Goal: Task Accomplishment & Management: Manage account settings

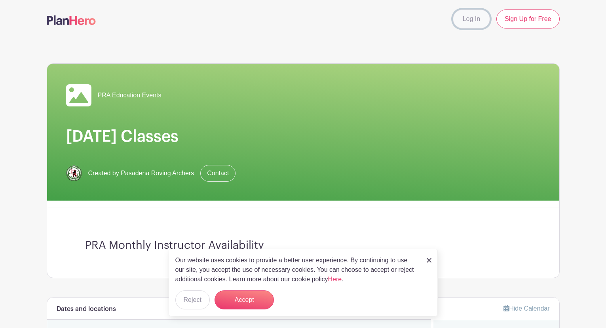
click at [470, 21] on link "Log In" at bounding box center [471, 18] width 37 height 19
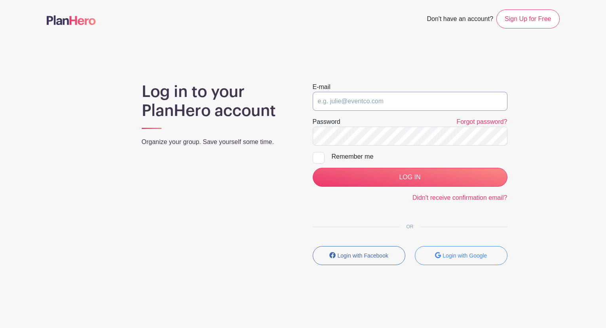
click at [383, 105] on input "email" at bounding box center [409, 101] width 195 height 19
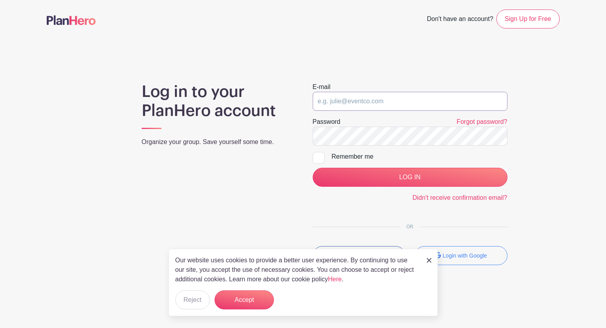
type input "[PERSON_NAME][EMAIL_ADDRESS][DOMAIN_NAME]"
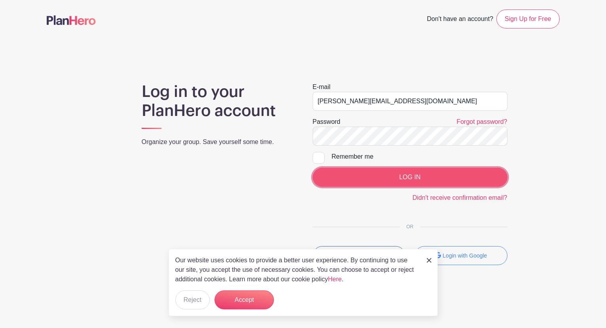
click at [420, 174] on input "LOG IN" at bounding box center [409, 177] width 195 height 19
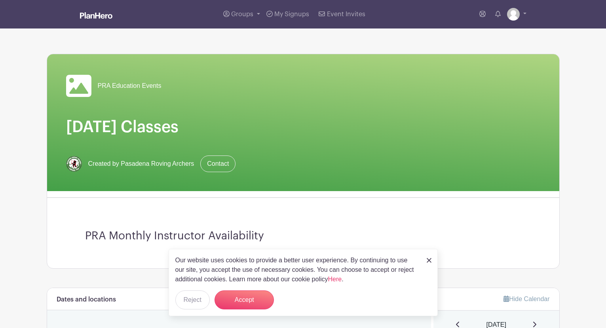
click at [429, 260] on img at bounding box center [428, 260] width 5 height 5
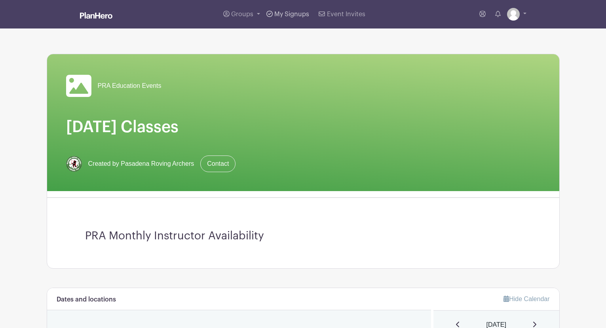
click at [287, 14] on span "My Signups" at bounding box center [291, 14] width 35 height 6
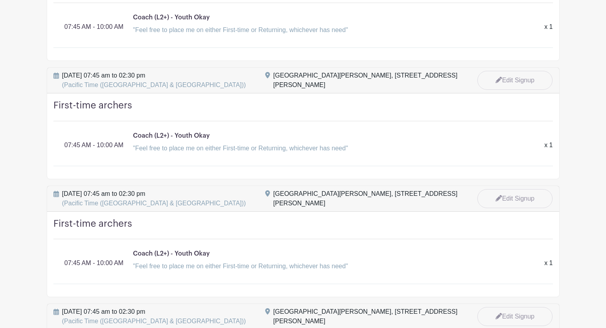
scroll to position [211, 0]
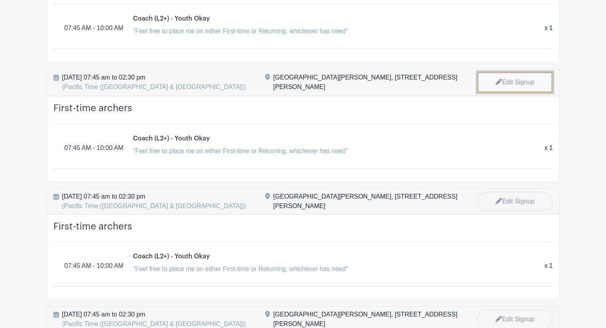
click at [507, 81] on link "Edit Signup" at bounding box center [514, 82] width 75 height 21
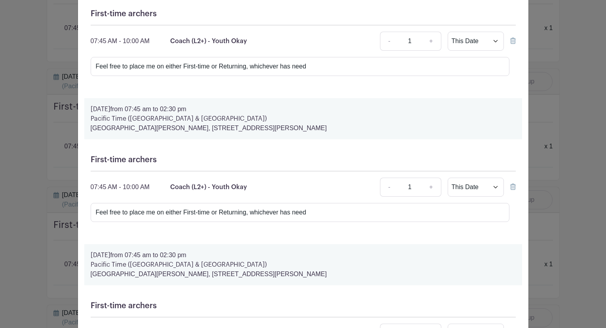
scroll to position [112, 0]
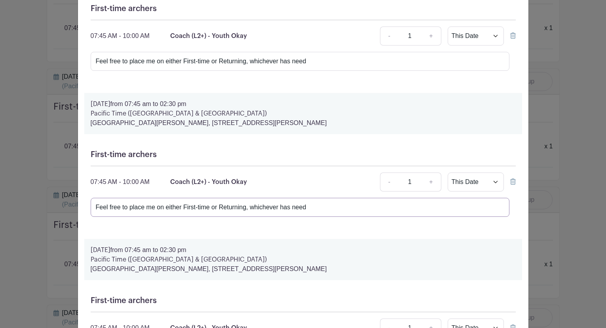
click at [240, 208] on input "Feel free to place me on either First-time or Returning, whichever has need" at bounding box center [300, 207] width 419 height 19
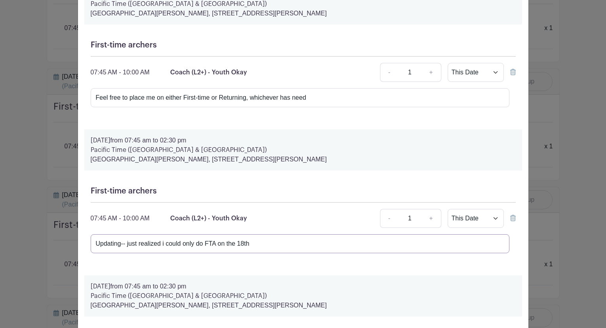
scroll to position [77, 0]
type input "Updating-- just realized i could only do FTA on the 18th"
click at [309, 188] on h5 "First-time archers" at bounding box center [303, 189] width 425 height 9
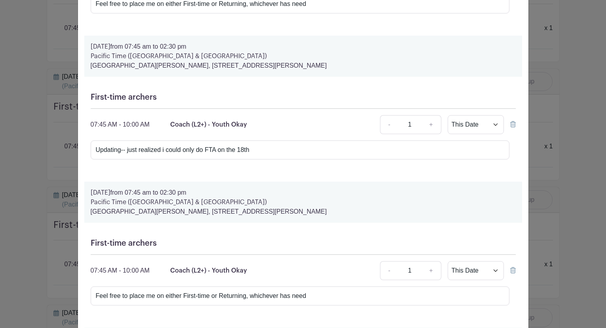
scroll to position [171, 0]
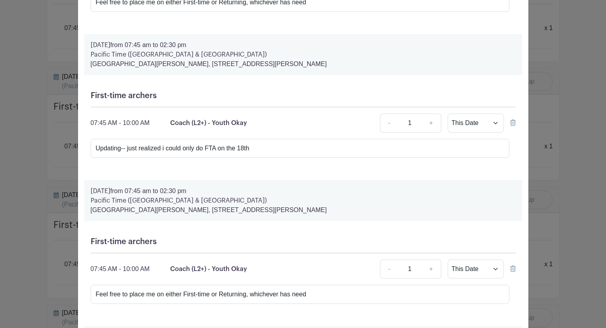
click at [303, 202] on p "Pacific Time ([GEOGRAPHIC_DATA] & [GEOGRAPHIC_DATA])" at bounding box center [303, 200] width 425 height 9
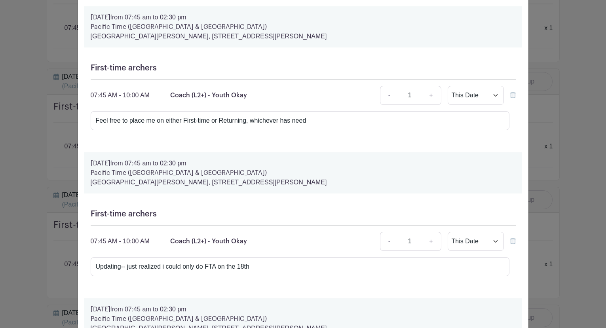
scroll to position [0, 0]
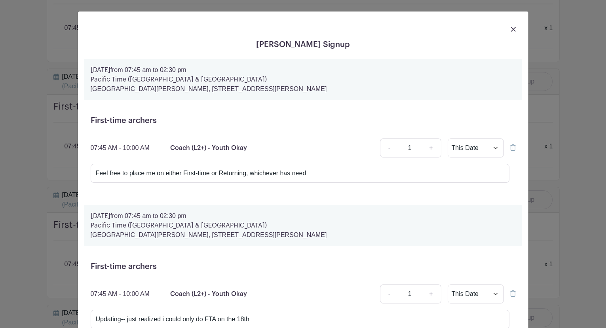
click at [514, 28] on img at bounding box center [513, 29] width 5 height 5
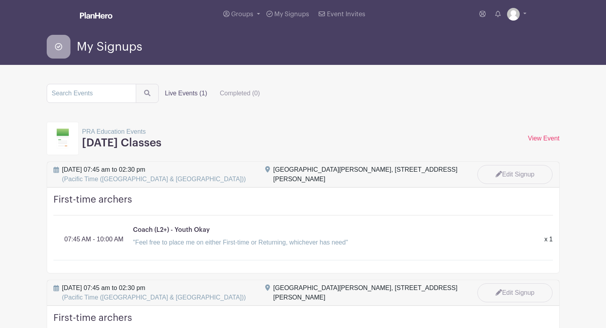
click at [116, 142] on h3 "[DATE] Classes" at bounding box center [122, 142] width 80 height 13
click at [107, 130] on p "PRA Education Events" at bounding box center [122, 131] width 80 height 9
click at [256, 13] on link "Groups" at bounding box center [241, 14] width 43 height 28
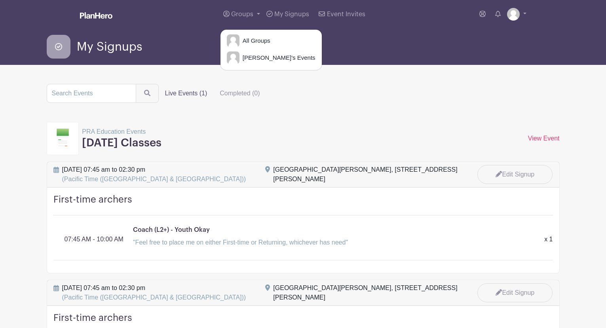
click at [184, 34] on div "My Signups" at bounding box center [303, 46] width 522 height 36
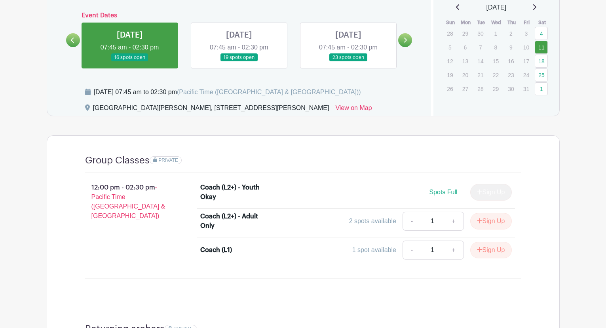
scroll to position [315, 0]
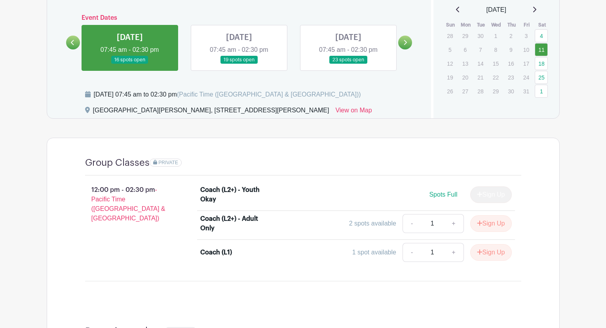
click at [239, 64] on link at bounding box center [239, 64] width 0 height 0
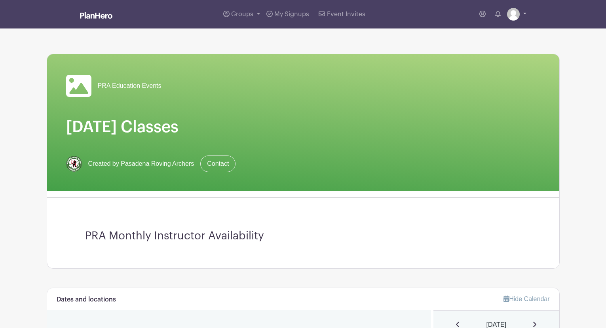
click at [524, 13] on link at bounding box center [516, 14] width 19 height 13
click at [499, 32] on link "My account" at bounding box center [494, 33] width 62 height 13
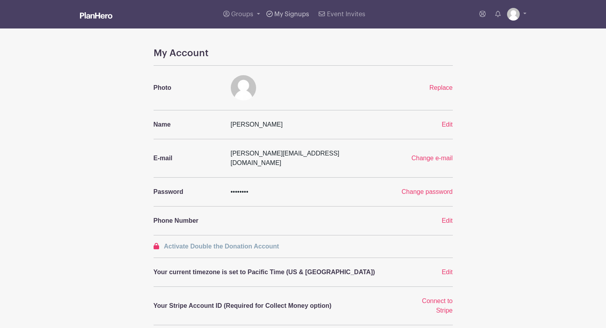
click at [273, 12] on link "My Signups" at bounding box center [287, 14] width 49 height 28
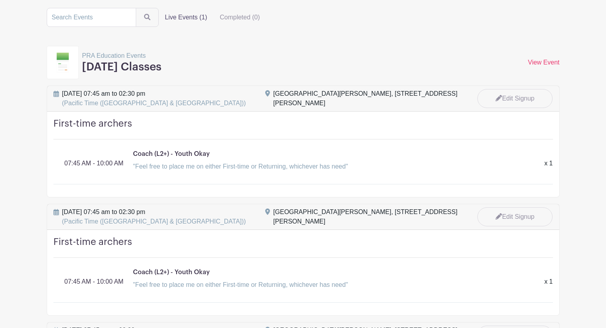
scroll to position [163, 0]
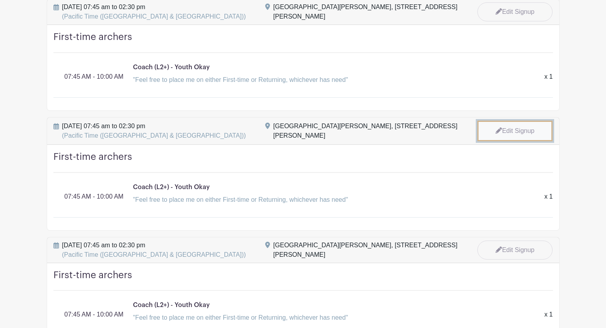
click at [524, 133] on link "Edit Signup" at bounding box center [514, 131] width 75 height 21
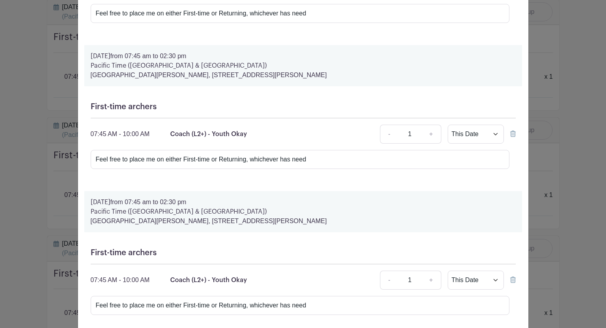
scroll to position [166, 0]
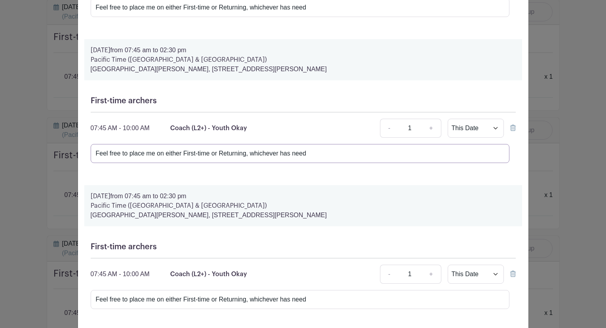
click at [333, 153] on input "Feel free to place me on either First-time or Returning, whichever has need" at bounding box center [300, 153] width 419 height 19
type input "Just realized I could only do FTA on the 18th, not RA"
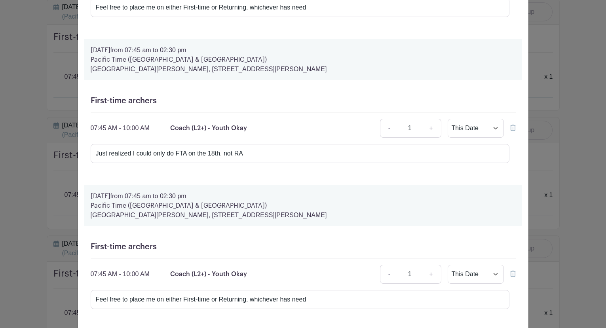
click at [313, 135] on div "07:45 AM - 10:00 AM Coach (L2+) - Youth Okay - 1 + This Date Select Dates Selec…" at bounding box center [303, 128] width 425 height 19
click at [317, 167] on div "First-time archers 07:45 AM - 10:00 AM Coach (L2+) - Youth Okay - 1 + This Date…" at bounding box center [302, 133] width 437 height 86
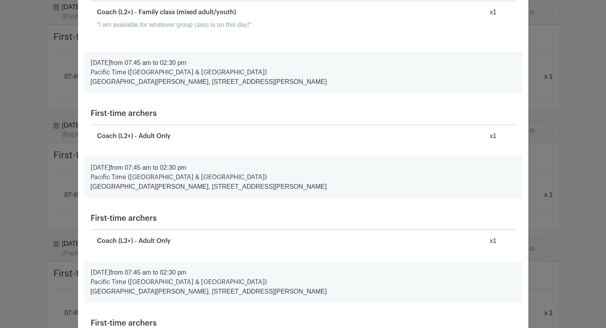
scroll to position [1475, 0]
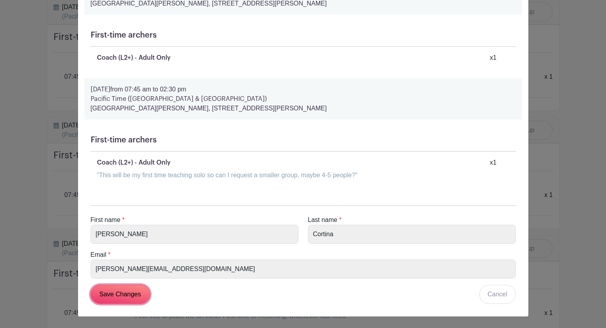
click at [114, 295] on input "Save Changes" at bounding box center [120, 294] width 59 height 19
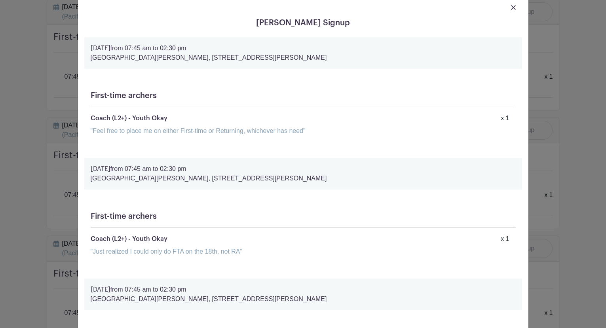
scroll to position [0, 0]
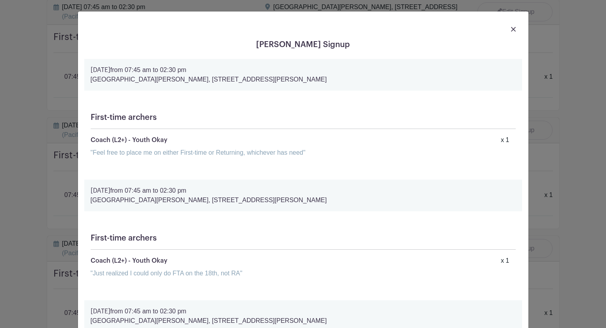
click at [509, 27] on div at bounding box center [302, 29] width 437 height 22
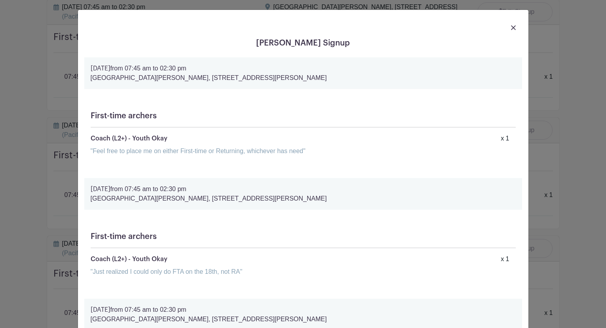
click at [516, 28] on div at bounding box center [302, 27] width 437 height 22
click at [513, 28] on img at bounding box center [513, 27] width 5 height 5
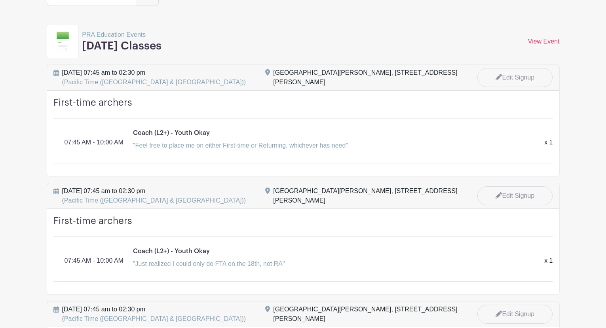
scroll to position [79, 0]
